Goal: Task Accomplishment & Management: Manage account settings

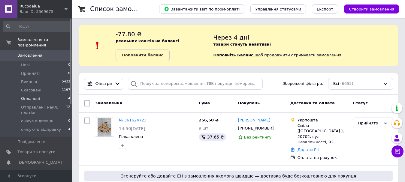
click at [46, 95] on li "Оплачені 4" at bounding box center [37, 99] width 74 height 8
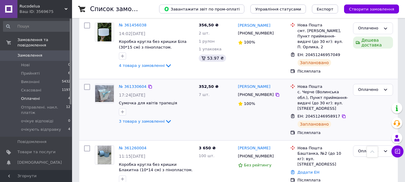
scroll to position [196, 0]
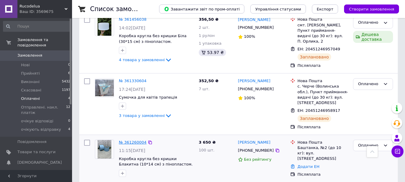
click at [126, 140] on link "№ 361260004" at bounding box center [133, 142] width 28 height 5
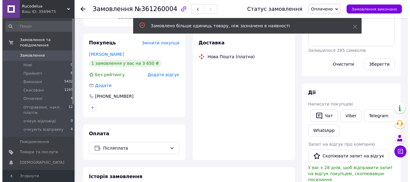
scroll to position [129, 0]
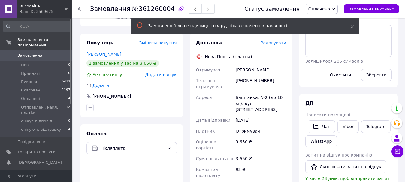
click at [277, 41] on span "Редагувати" at bounding box center [274, 43] width 26 height 5
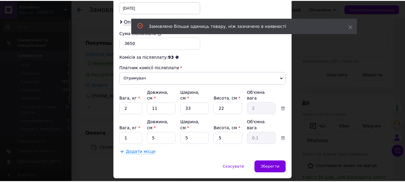
scroll to position [300, 0]
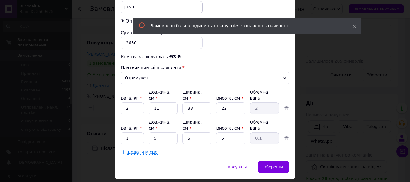
click at [131, 150] on span "Додати місце" at bounding box center [142, 152] width 30 height 5
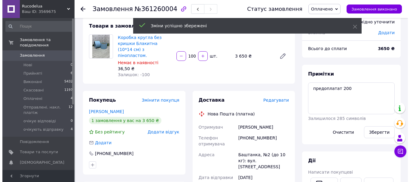
scroll to position [32, 0]
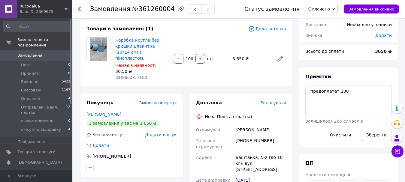
click at [274, 101] on span "Редагувати" at bounding box center [274, 103] width 26 height 5
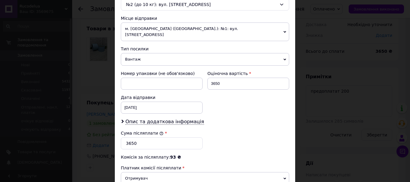
scroll to position [204, 0]
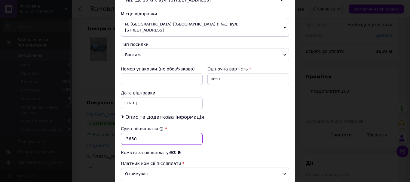
click at [130, 133] on input "3650" at bounding box center [162, 139] width 82 height 12
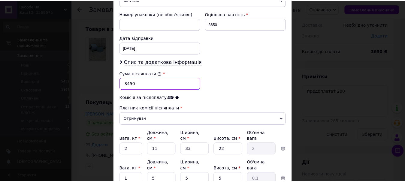
scroll to position [324, 0]
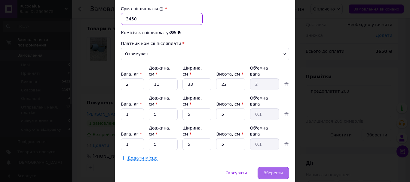
type input "3450"
click at [274, 171] on span "Зберегти" at bounding box center [273, 173] width 19 height 5
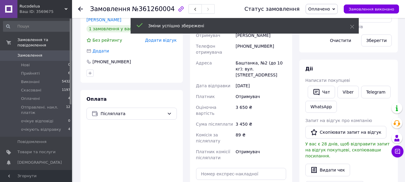
scroll to position [242, 0]
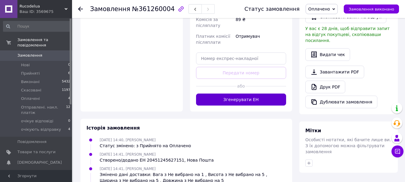
click at [226, 94] on button "Згенерувати ЕН" at bounding box center [241, 100] width 90 height 12
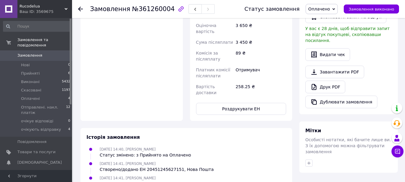
scroll to position [178, 0]
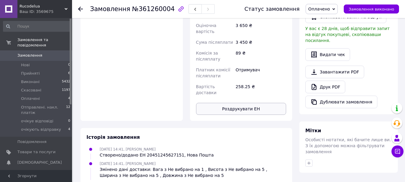
click at [267, 103] on button "Роздрукувати ЕН" at bounding box center [241, 109] width 90 height 12
click at [334, 6] on span "Оплачено" at bounding box center [322, 9] width 32 height 10
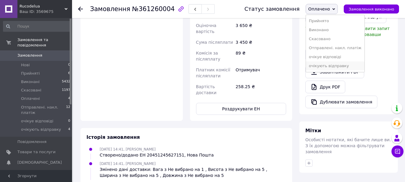
click at [341, 69] on li "очікують відправку" at bounding box center [335, 66] width 59 height 9
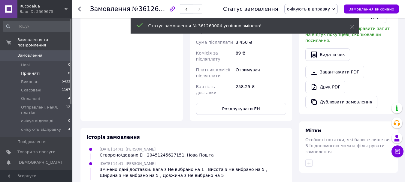
scroll to position [192, 0]
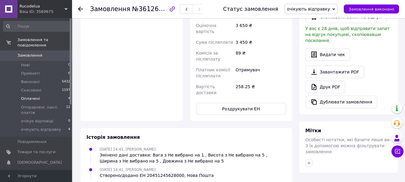
click at [44, 95] on li "Оплачені 4" at bounding box center [37, 99] width 74 height 8
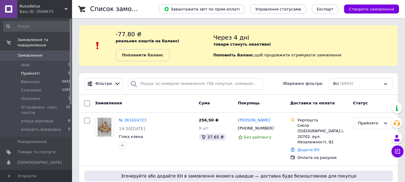
click at [57, 69] on li "Прийняті 6" at bounding box center [37, 73] width 74 height 8
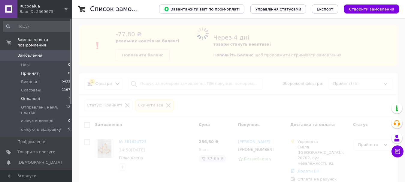
click at [39, 95] on li "Оплачені 3" at bounding box center [37, 99] width 74 height 8
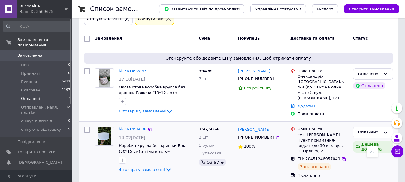
scroll to position [59, 0]
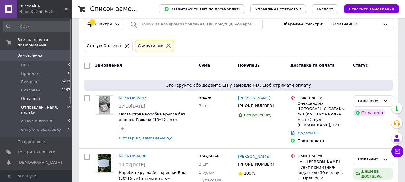
click at [62, 105] on span "Отправлені. накл. платіж" at bounding box center [43, 110] width 45 height 11
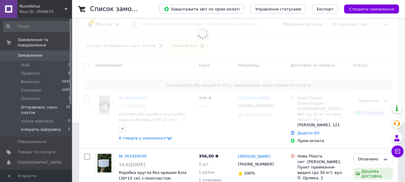
click at [65, 126] on li "очікують відправку 5" at bounding box center [37, 131] width 74 height 11
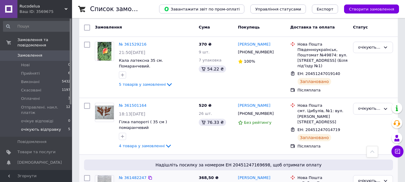
scroll to position [150, 0]
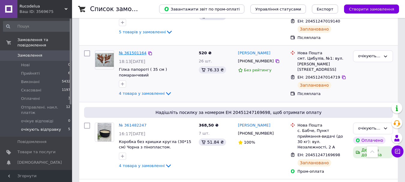
click at [140, 52] on link "№ 361501164" at bounding box center [133, 53] width 28 height 5
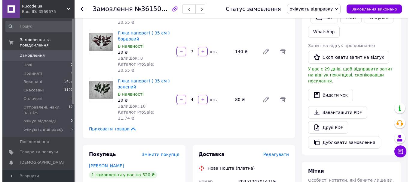
scroll to position [146, 0]
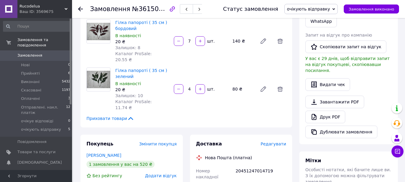
click at [269, 142] on span "Редагувати" at bounding box center [274, 144] width 26 height 5
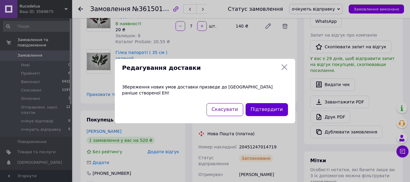
click at [258, 105] on button "Підтвердити" at bounding box center [266, 109] width 42 height 13
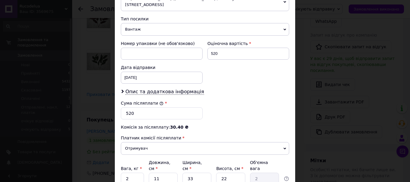
scroll to position [240, 0]
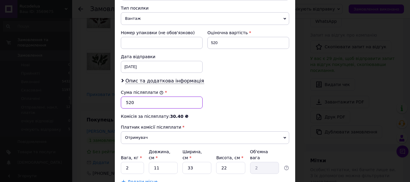
click at [183, 97] on input "520" at bounding box center [162, 103] width 82 height 12
type input "5"
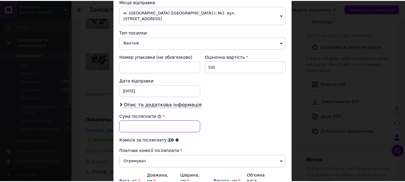
scroll to position [276, 0]
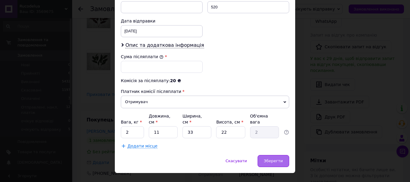
click at [267, 159] on span "Зберегти" at bounding box center [273, 161] width 19 height 5
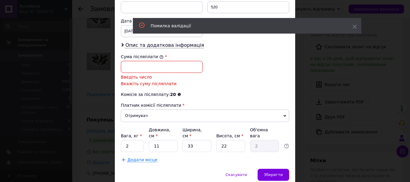
click at [171, 64] on input "Сума післяплати" at bounding box center [162, 67] width 82 height 12
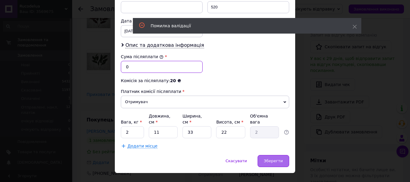
type input "0"
click at [275, 159] on span "Зберегти" at bounding box center [273, 161] width 19 height 5
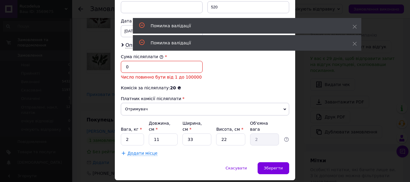
click at [178, 61] on input "0" at bounding box center [162, 67] width 82 height 12
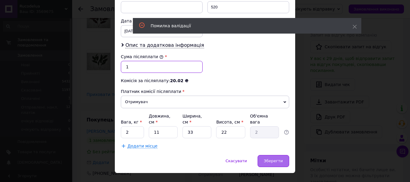
type input "1"
click at [273, 159] on span "Зберегти" at bounding box center [273, 161] width 19 height 5
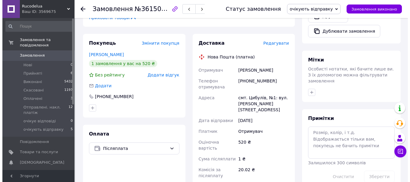
scroll to position [236, 0]
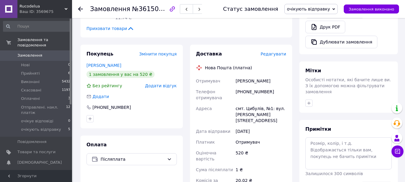
click at [274, 52] on span "Редагувати" at bounding box center [274, 54] width 26 height 5
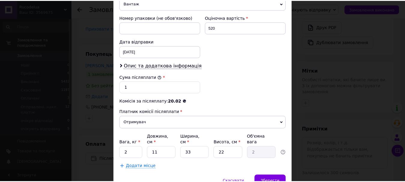
scroll to position [270, 0]
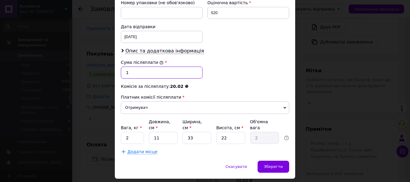
click at [157, 67] on input "1" at bounding box center [162, 73] width 82 height 12
type input "520"
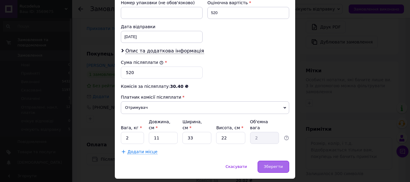
click at [269, 165] on span "Зберегти" at bounding box center [273, 167] width 19 height 5
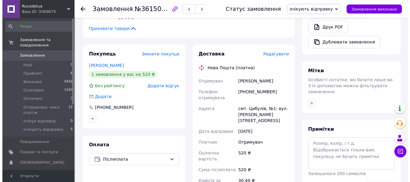
scroll to position [206, 0]
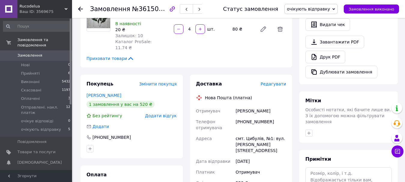
click at [275, 82] on span "Редагувати" at bounding box center [274, 84] width 26 height 5
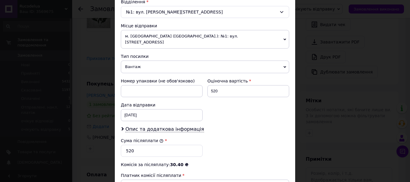
scroll to position [210, 0]
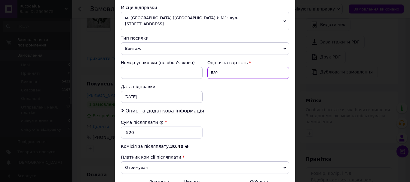
drag, startPoint x: 246, startPoint y: 69, endPoint x: 208, endPoint y: 69, distance: 38.1
click at [208, 69] on input "520" at bounding box center [248, 73] width 82 height 12
click at [216, 92] on div "Номер упаковки (не обов'язково) Оціночна вартість 520 Дата відправки 12.09.2025…" at bounding box center [204, 81] width 173 height 48
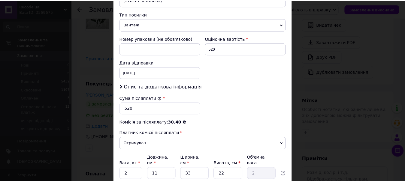
scroll to position [276, 0]
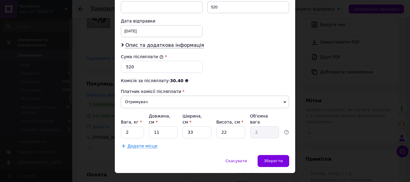
click at [302, 86] on div "× Редагування доставки Спосіб доставки Нова Пошта (платна) Платник Отримувач Ві…" at bounding box center [205, 91] width 410 height 182
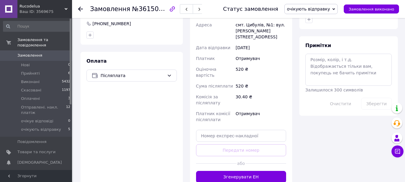
scroll to position [330, 0]
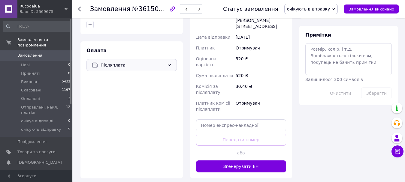
click at [172, 59] on div "Післяплата" at bounding box center [131, 65] width 90 height 12
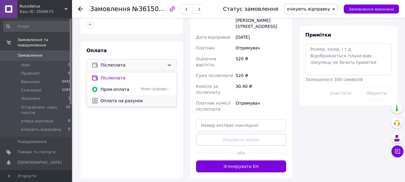
click at [141, 98] on span "Оплата на рахунок" at bounding box center [136, 101] width 71 height 6
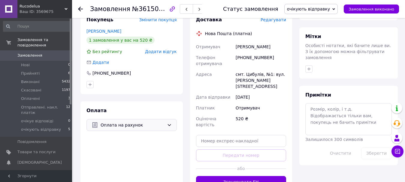
scroll to position [240, 0]
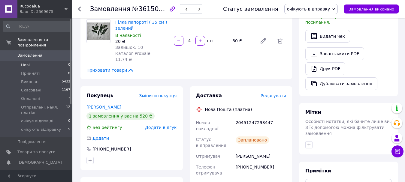
scroll to position [150, 0]
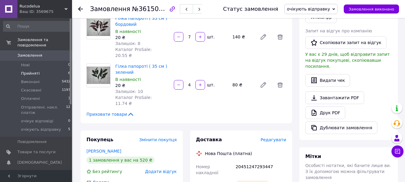
click at [44, 69] on li "Прийняті 6" at bounding box center [37, 73] width 74 height 8
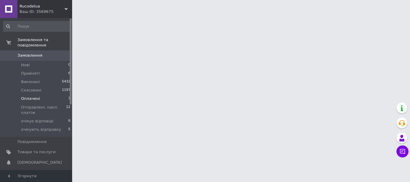
click at [46, 95] on li "Оплачені 3" at bounding box center [37, 99] width 74 height 8
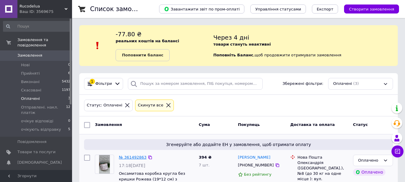
click at [131, 157] on link "№ 361492863" at bounding box center [133, 157] width 28 height 5
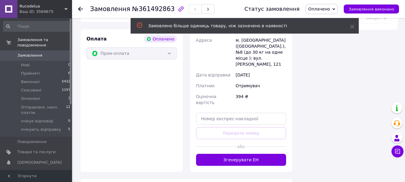
scroll to position [420, 0]
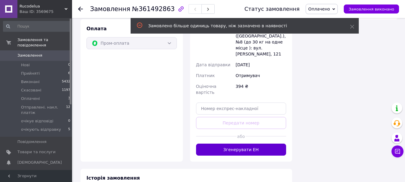
click at [260, 144] on button "Згенерувати ЕН" at bounding box center [241, 150] width 90 height 12
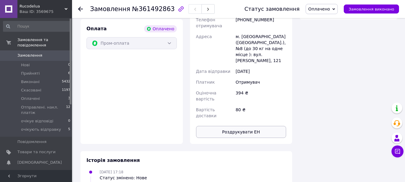
click at [259, 126] on button "Роздрукувати ЕН" at bounding box center [241, 132] width 90 height 12
click at [49, 41] on span "Замовлення та повідомлення" at bounding box center [44, 42] width 55 height 11
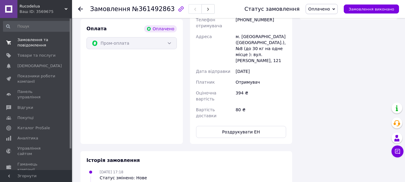
click at [54, 41] on span "Замовлення та повідомлення" at bounding box center [36, 42] width 38 height 11
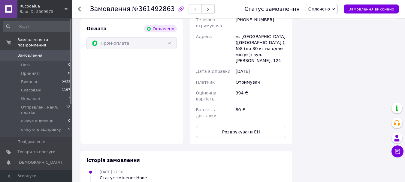
click at [44, 53] on span "Замовлення" at bounding box center [36, 55] width 38 height 5
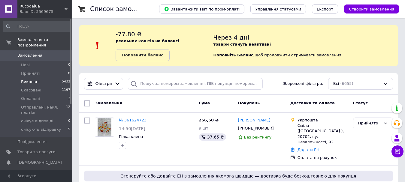
drag, startPoint x: 29, startPoint y: 70, endPoint x: 31, endPoint y: 74, distance: 5.1
click at [31, 76] on ul "Нові 0 Прийняті 6 Виконані 5432 Скасовані 1197 Оплачені 3 Отправлені. накл. пла…" at bounding box center [37, 99] width 74 height 76
click at [33, 71] on span "Прийняті" at bounding box center [30, 73] width 19 height 5
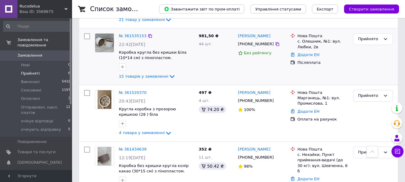
scroll to position [233, 0]
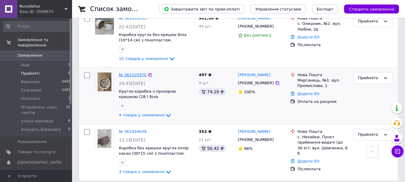
click at [134, 73] on link "№ 361520370" at bounding box center [133, 75] width 28 height 5
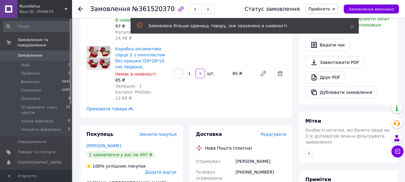
scroll to position [113, 0]
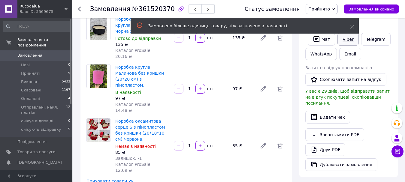
click at [343, 39] on link "Viber" at bounding box center [348, 39] width 21 height 13
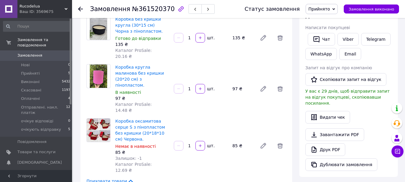
click at [395, 59] on div "Дії Написати покупцеві   Чат Viber Telegram WhatsApp Email Запит на відгук про …" at bounding box center [348, 92] width 98 height 170
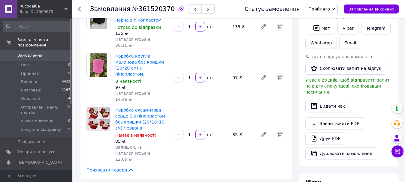
scroll to position [143, 0]
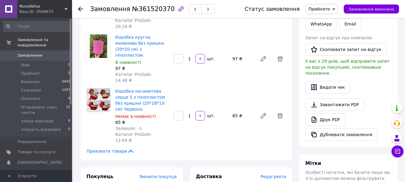
click at [326, 8] on span "Прийнято" at bounding box center [319, 9] width 22 height 5
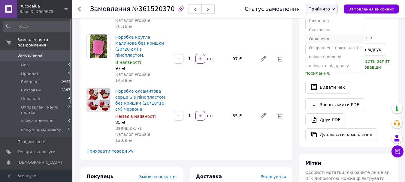
click at [332, 37] on li "Оплачено" at bounding box center [335, 39] width 59 height 9
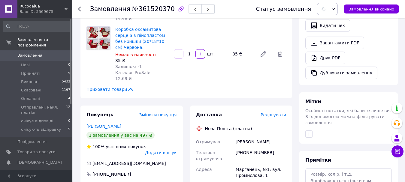
scroll to position [335, 0]
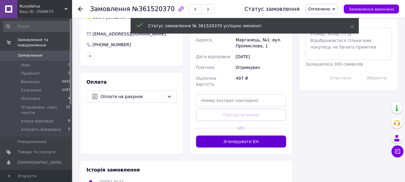
click at [262, 136] on button "Згенерувати ЕН" at bounding box center [241, 142] width 90 height 12
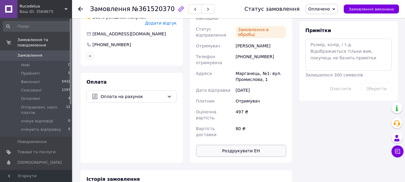
click at [249, 145] on button "Роздрукувати ЕН" at bounding box center [241, 151] width 90 height 12
click at [41, 95] on li "Оплачені 4" at bounding box center [37, 99] width 74 height 8
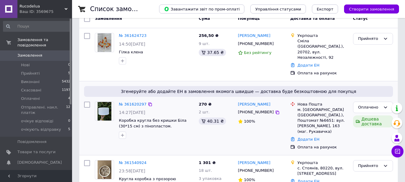
scroll to position [90, 0]
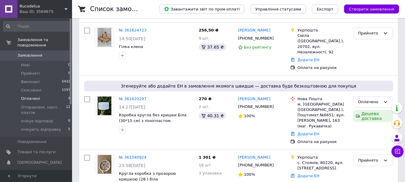
click at [44, 95] on li "Оплачені 4" at bounding box center [37, 99] width 74 height 8
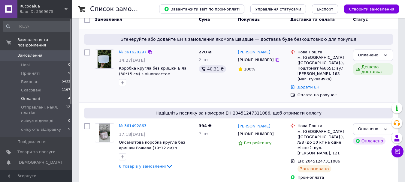
scroll to position [120, 0]
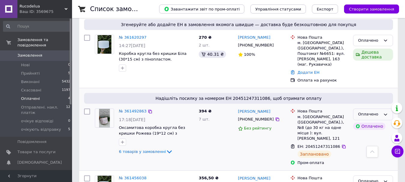
click at [377, 111] on div "Оплачено" at bounding box center [369, 114] width 23 height 6
click at [362, 159] on li "очікують відправку" at bounding box center [372, 162] width 39 height 17
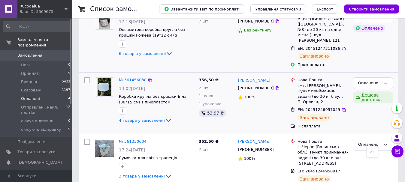
scroll to position [223, 0]
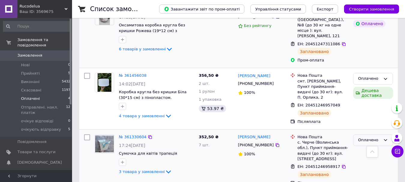
click at [382, 135] on div "Оплачено" at bounding box center [373, 141] width 40 height 12
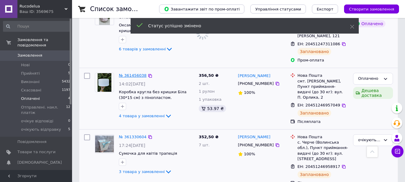
click at [126, 73] on link "№ 361456038" at bounding box center [133, 75] width 28 height 5
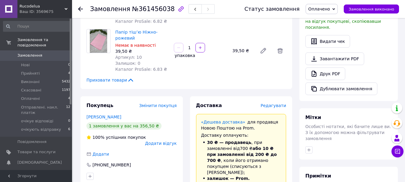
scroll to position [253, 0]
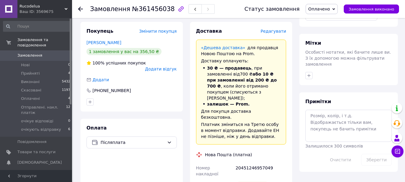
click at [330, 7] on span "Оплачено" at bounding box center [319, 9] width 22 height 5
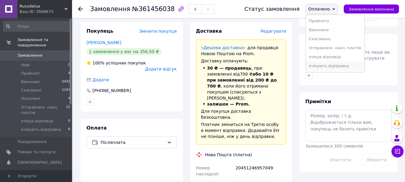
click at [349, 65] on li "очікують відправку" at bounding box center [335, 66] width 59 height 9
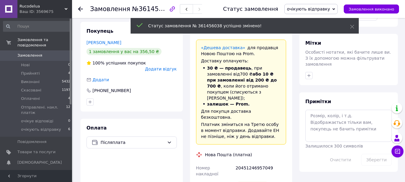
click at [30, 96] on span "Оплачені" at bounding box center [30, 98] width 19 height 5
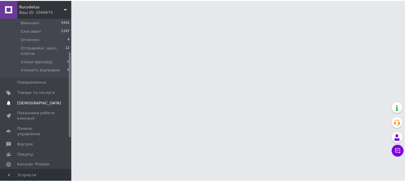
scroll to position [60, 0]
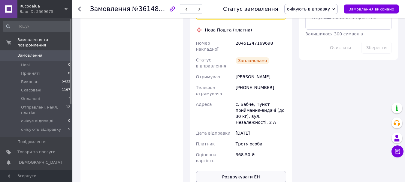
scroll to position [360, 0]
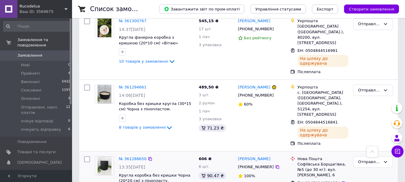
scroll to position [1156, 0]
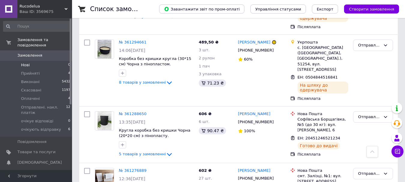
click at [32, 61] on li "Нові 0" at bounding box center [37, 65] width 74 height 8
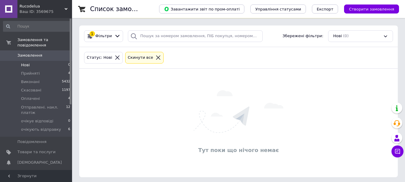
scroll to position [50, 0]
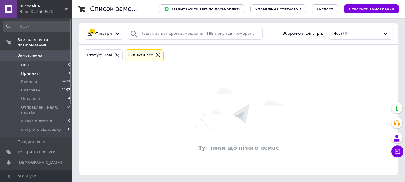
click at [29, 71] on span "Прийняті" at bounding box center [30, 73] width 19 height 5
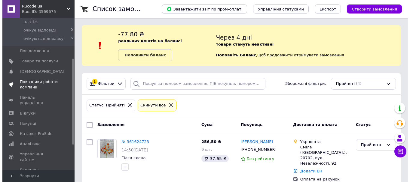
scroll to position [116, 0]
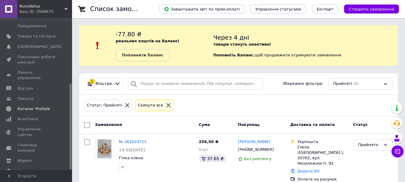
click at [28, 106] on span "Каталог ProSale" at bounding box center [33, 108] width 32 height 5
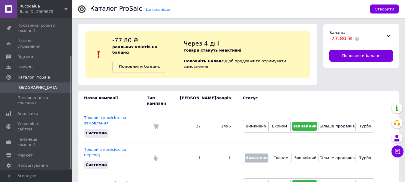
click at [389, 37] on use at bounding box center [388, 36] width 3 height 2
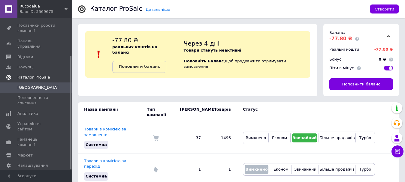
click at [29, 75] on span "Каталог ProSale" at bounding box center [33, 77] width 32 height 5
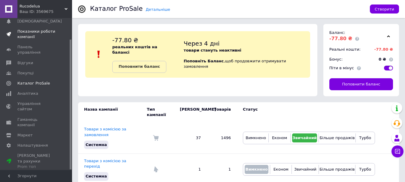
scroll to position [25, 0]
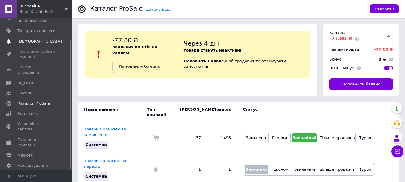
click at [23, 42] on span "[DEMOGRAPHIC_DATA]" at bounding box center [39, 41] width 44 height 5
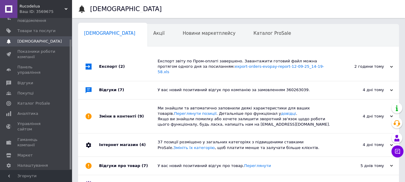
click at [184, 87] on div "У вас новий позитивний відгук про компанію за замовленням 360263039." at bounding box center [245, 89] width 175 height 5
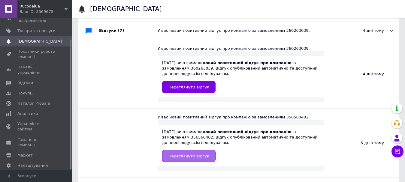
scroll to position [30, 0]
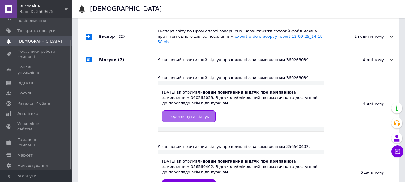
click at [178, 114] on span "Переглянути відгук" at bounding box center [188, 116] width 41 height 5
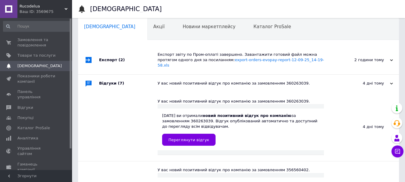
scroll to position [0, 0]
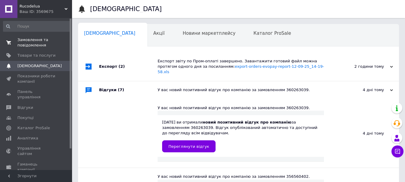
click at [25, 40] on span "Замовлення та повідомлення" at bounding box center [36, 42] width 38 height 11
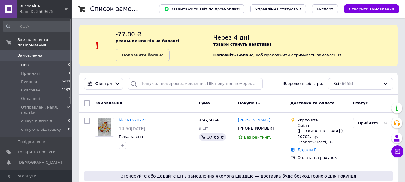
click at [31, 61] on li "Нові 0" at bounding box center [37, 65] width 74 height 8
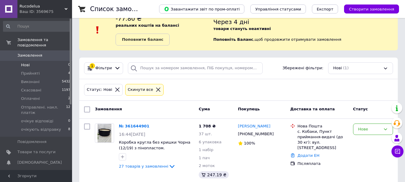
scroll to position [24, 0]
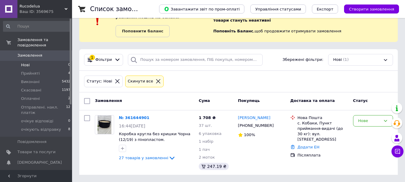
click at [131, 116] on link "№ 361644901" at bounding box center [134, 118] width 31 height 5
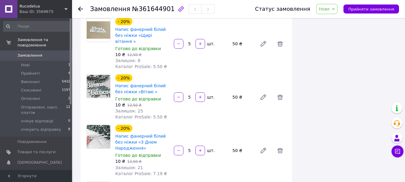
scroll to position [811, 0]
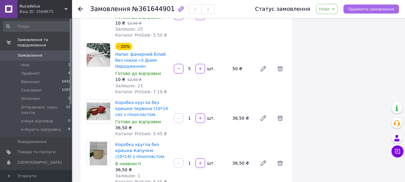
click at [371, 8] on span "Прийняти замовлення" at bounding box center [371, 9] width 46 height 5
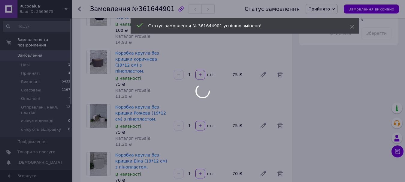
scroll to position [150, 0]
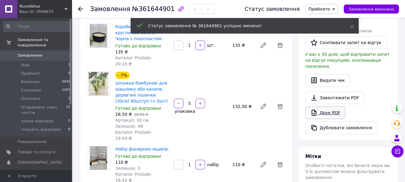
click at [331, 98] on div "Завантажити PDF   Друк PDF   Дублювати замовлення" at bounding box center [348, 113] width 86 height 43
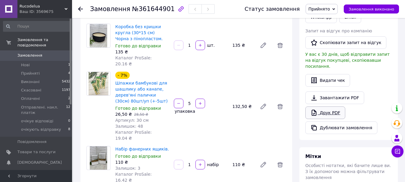
click at [315, 110] on icon at bounding box center [314, 113] width 5 height 6
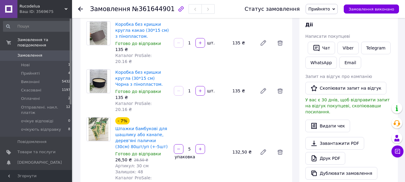
scroll to position [30, 0]
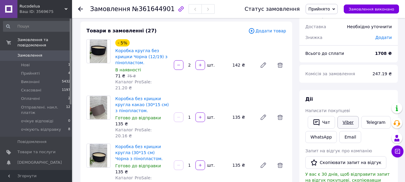
click at [348, 125] on link "Viber" at bounding box center [348, 122] width 21 height 13
click at [31, 61] on li "Нові 1" at bounding box center [37, 65] width 74 height 8
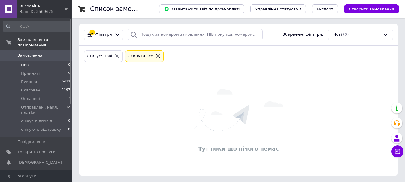
scroll to position [50, 0]
click at [29, 62] on span "Нові" at bounding box center [25, 64] width 9 height 5
click at [25, 62] on span "Нові" at bounding box center [25, 64] width 9 height 5
click at [27, 62] on span "Нові" at bounding box center [25, 64] width 9 height 5
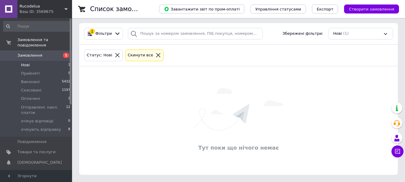
click at [29, 62] on span "Нові" at bounding box center [25, 64] width 9 height 5
click at [32, 71] on span "Прийняті" at bounding box center [30, 73] width 19 height 5
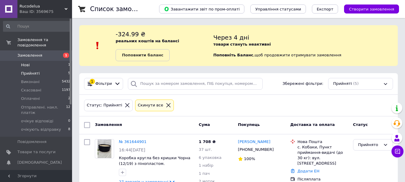
click at [34, 61] on li "Нові 1" at bounding box center [37, 65] width 74 height 8
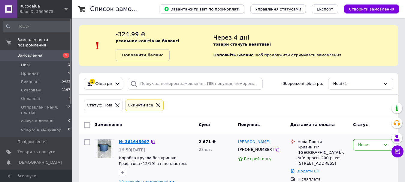
click at [125, 143] on link "№ 361645997" at bounding box center [134, 142] width 31 height 5
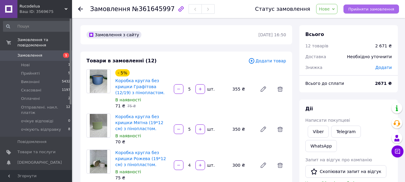
click at [367, 10] on span "Прийняти замовлення" at bounding box center [371, 9] width 46 height 5
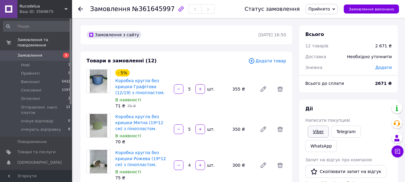
click at [320, 135] on link "Viber" at bounding box center [318, 132] width 21 height 12
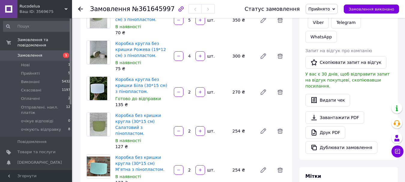
scroll to position [150, 0]
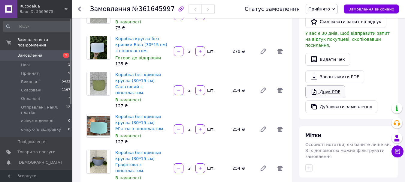
click at [337, 86] on link "Друк PDF" at bounding box center [325, 92] width 40 height 13
click at [39, 61] on li "Нові 1" at bounding box center [37, 65] width 74 height 8
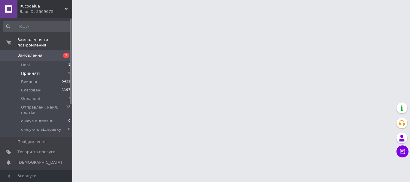
click at [36, 71] on span "Прийняті" at bounding box center [30, 73] width 19 height 5
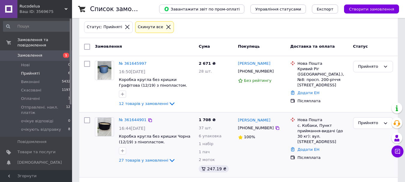
scroll to position [120, 0]
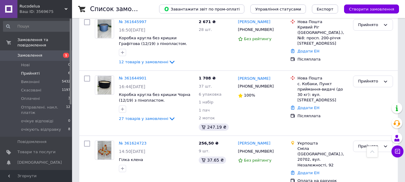
click at [33, 53] on span "Замовлення" at bounding box center [29, 55] width 25 height 5
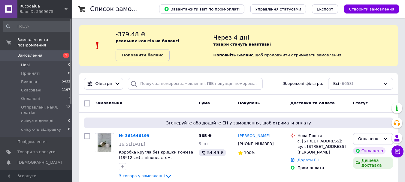
click at [35, 62] on li "Нові 0" at bounding box center [37, 65] width 74 height 8
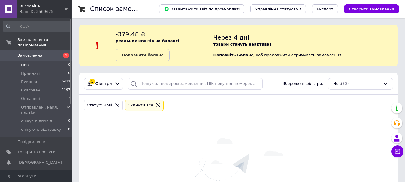
click at [38, 53] on span "Замовлення" at bounding box center [29, 55] width 25 height 5
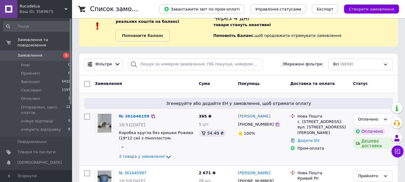
scroll to position [30, 0]
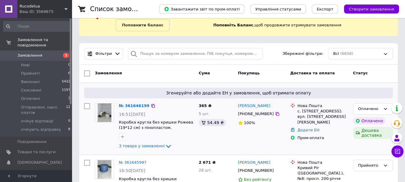
click at [131, 110] on div "№ 361646199 16:51, 12.09.2025 Коробка кругла без кришки Рожева (19*12 см) з пін…" at bounding box center [157, 127] width 80 height 52
click at [131, 107] on link "№ 361646199" at bounding box center [134, 106] width 31 height 5
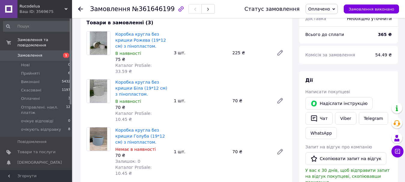
scroll to position [210, 0]
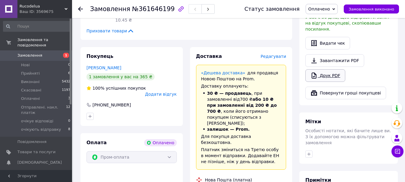
click at [337, 69] on link "Друк PDF" at bounding box center [325, 75] width 40 height 13
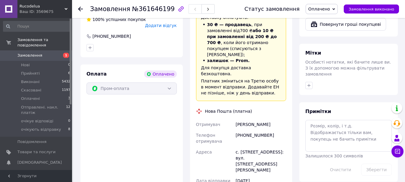
scroll to position [412, 0]
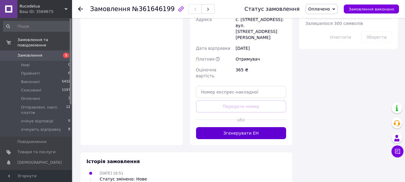
click at [252, 127] on button "Згенерувати ЕН" at bounding box center [241, 133] width 90 height 12
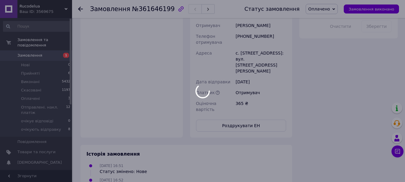
scroll to position [398, 0]
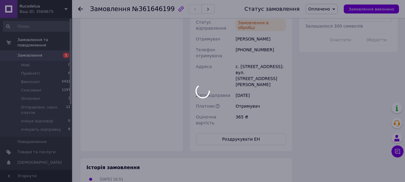
click at [250, 93] on div at bounding box center [202, 91] width 405 height 182
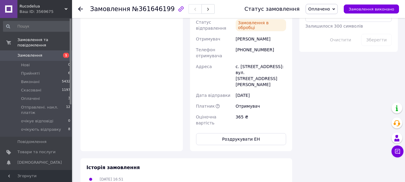
scroll to position [412, 0]
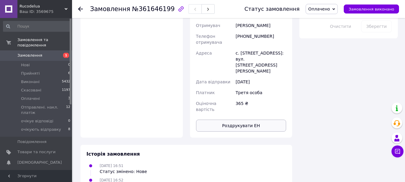
click at [244, 120] on button "Роздрукувати ЕН" at bounding box center [241, 126] width 90 height 12
click at [30, 53] on span "Замовлення" at bounding box center [29, 55] width 25 height 5
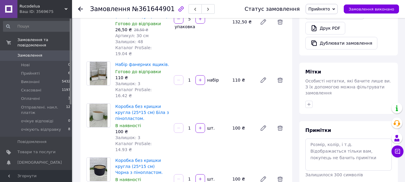
scroll to position [242, 0]
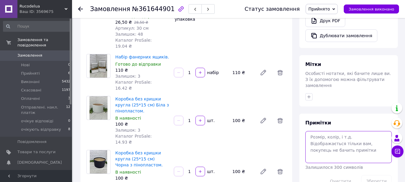
click at [330, 131] on textarea at bounding box center [348, 147] width 86 height 32
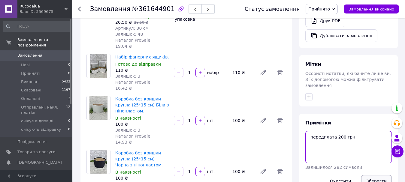
type textarea "передплата 200 грн"
click at [379, 175] on button "Зберегти" at bounding box center [376, 181] width 31 height 12
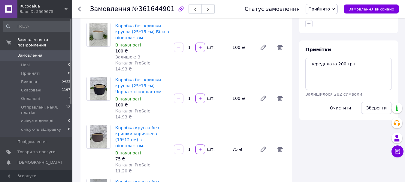
scroll to position [105, 0]
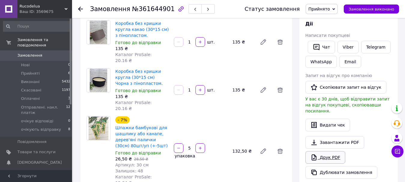
click at [326, 151] on link "Друк PDF" at bounding box center [325, 157] width 40 height 13
click at [327, 10] on span "Прийнято" at bounding box center [319, 9] width 22 height 5
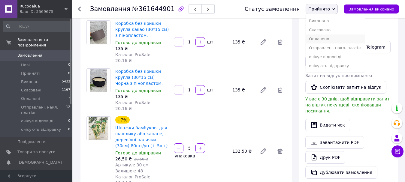
click at [328, 39] on li "Оплачено" at bounding box center [335, 39] width 59 height 9
